Goal: Book appointment/travel/reservation

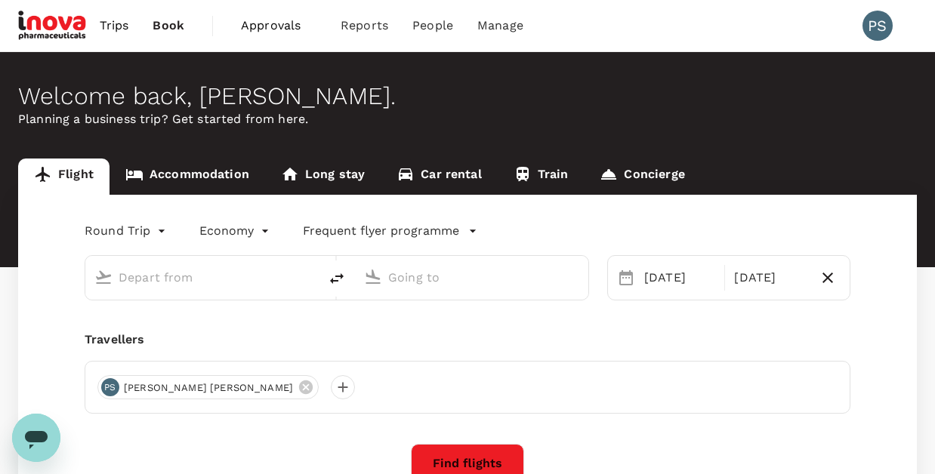
type input "Singapore Changi (SIN)"
type input "Kansai Intl (KIX)"
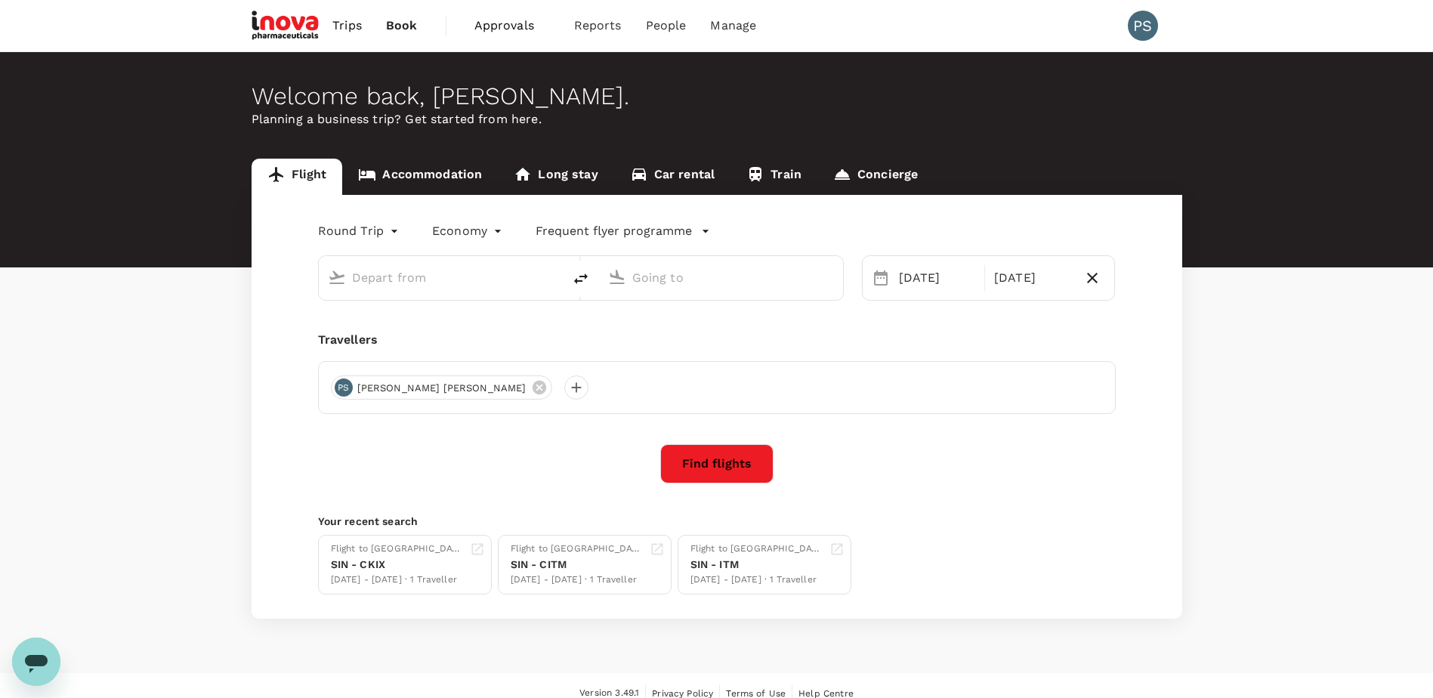
type input "Singapore Changi (SIN)"
type input "Kansai Intl (KIX)"
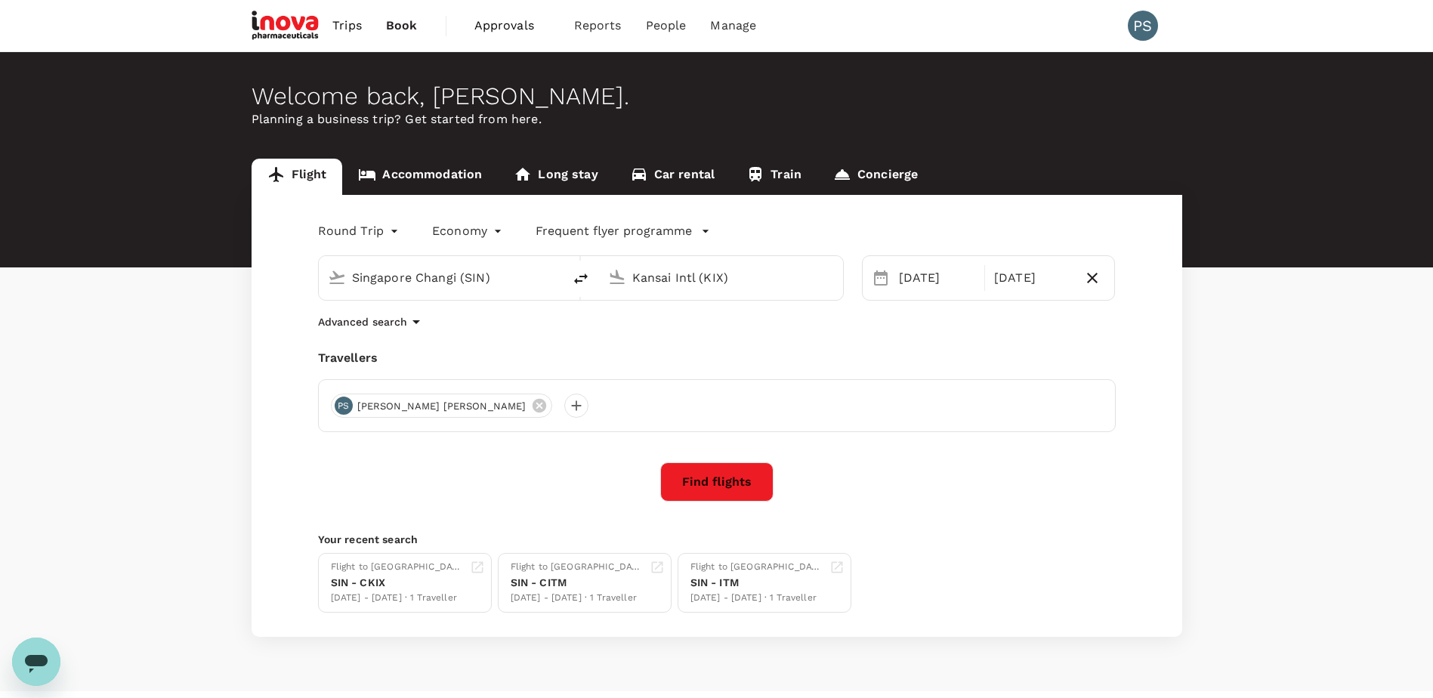
click at [771, 171] on link "Train" at bounding box center [773, 177] width 87 height 36
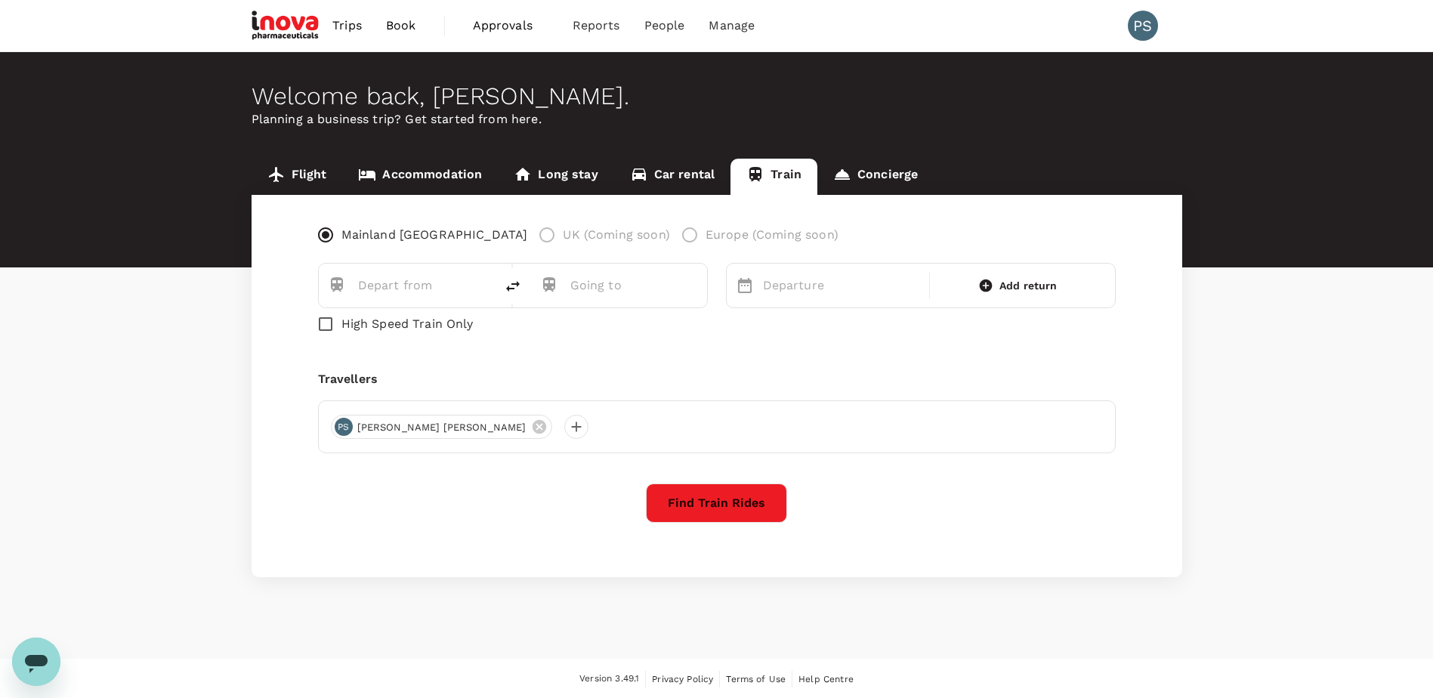
click at [437, 283] on input "text" at bounding box center [410, 284] width 105 height 23
click at [328, 324] on input "High Speed Train Only" at bounding box center [326, 324] width 32 height 32
checkbox input "true"
click at [371, 280] on input "text" at bounding box center [410, 284] width 105 height 23
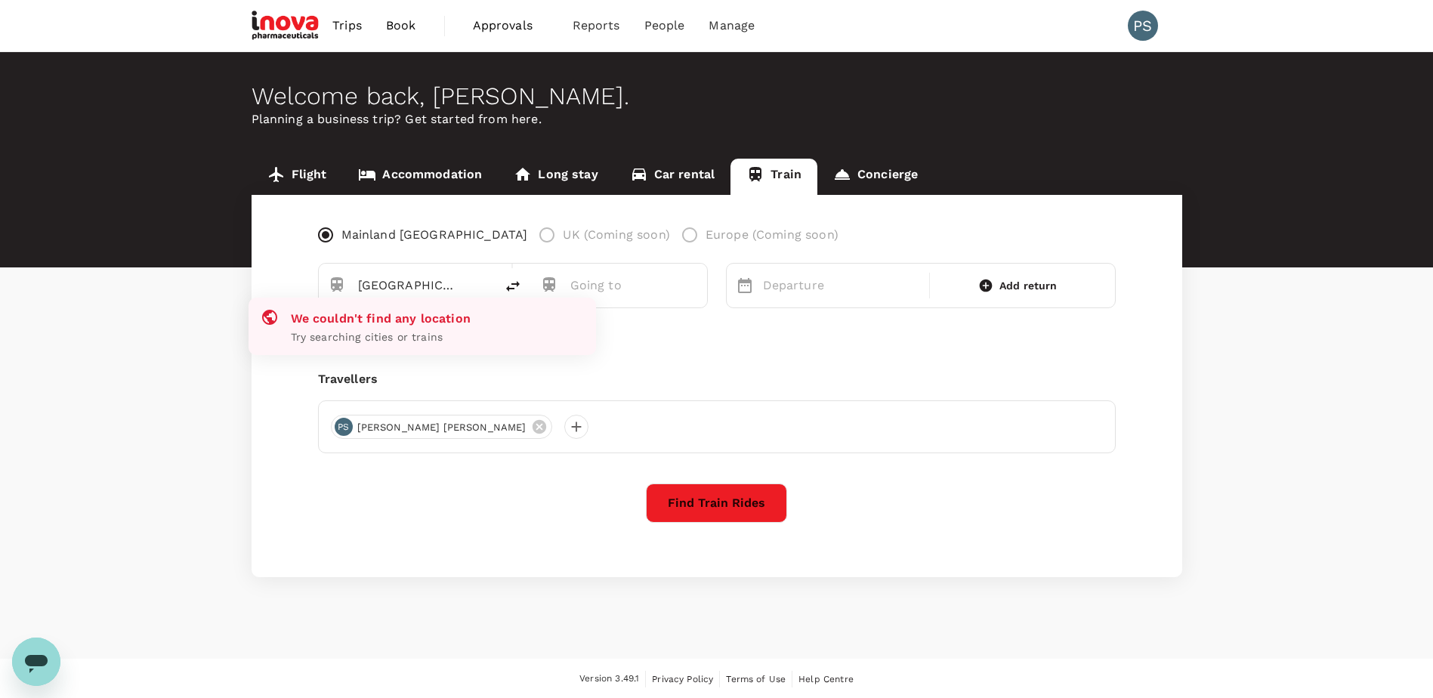
drag, startPoint x: 398, startPoint y: 284, endPoint x: 327, endPoint y: 282, distance: 71.0
click at [327, 282] on div "[GEOGRAPHIC_DATA]" at bounding box center [401, 279] width 170 height 39
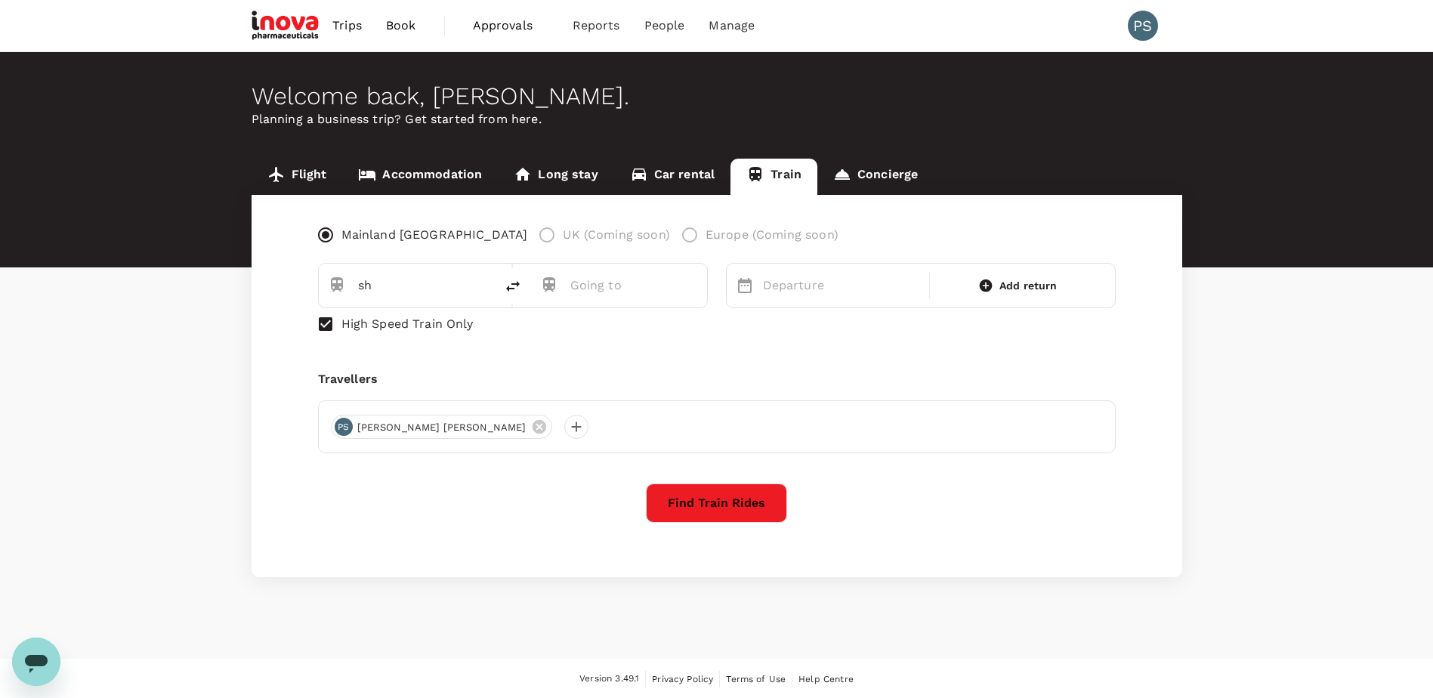
type input "s"
click at [318, 327] on input "High Speed Train Only" at bounding box center [326, 324] width 32 height 32
checkbox input "false"
click at [934, 149] on div "Welcome back , [PERSON_NAME] . Planning a business trip? Get started from here." at bounding box center [716, 159] width 1433 height 215
